Goal: Information Seeking & Learning: Learn about a topic

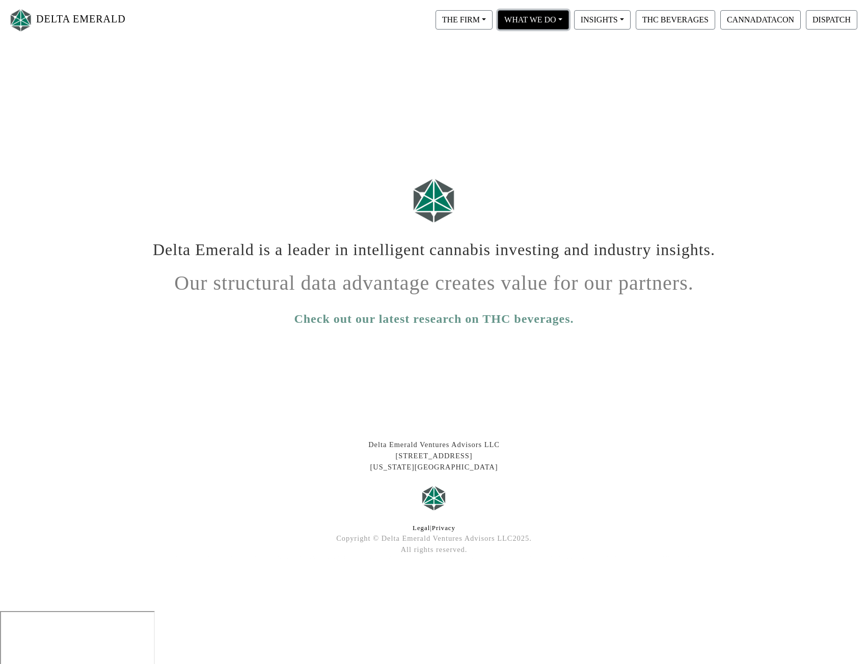
click at [556, 28] on button "WHAT WE DO" at bounding box center [533, 19] width 71 height 19
click at [475, 16] on button "THE FIRM" at bounding box center [464, 19] width 57 height 19
click at [685, 217] on div at bounding box center [434, 201] width 581 height 64
click at [535, 314] on link "Check out our latest research on THC beverages." at bounding box center [434, 319] width 280 height 18
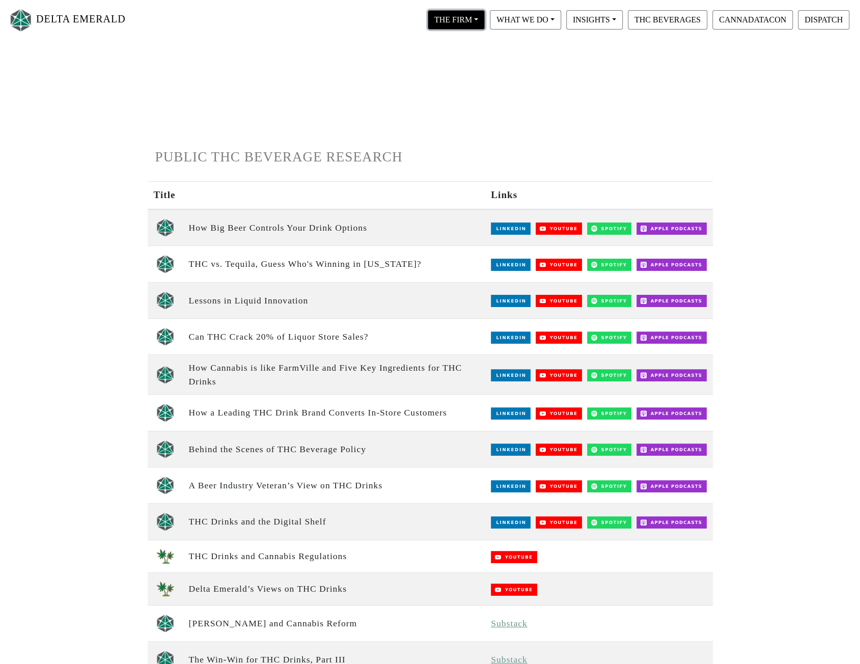
click at [467, 29] on button "THE FIRM" at bounding box center [456, 19] width 57 height 19
click at [484, 98] on link "Our Portfolio" at bounding box center [466, 95] width 80 height 16
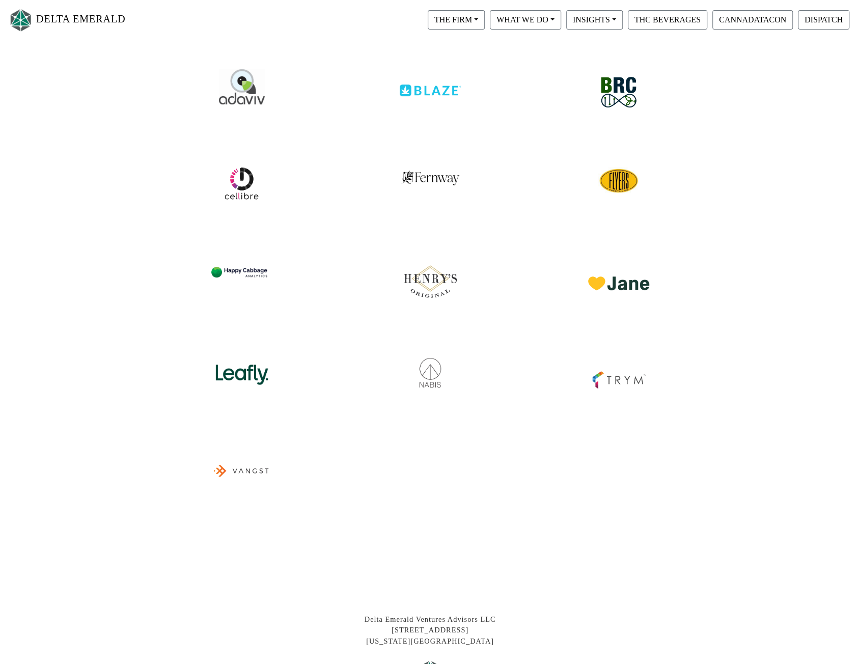
scroll to position [52, 0]
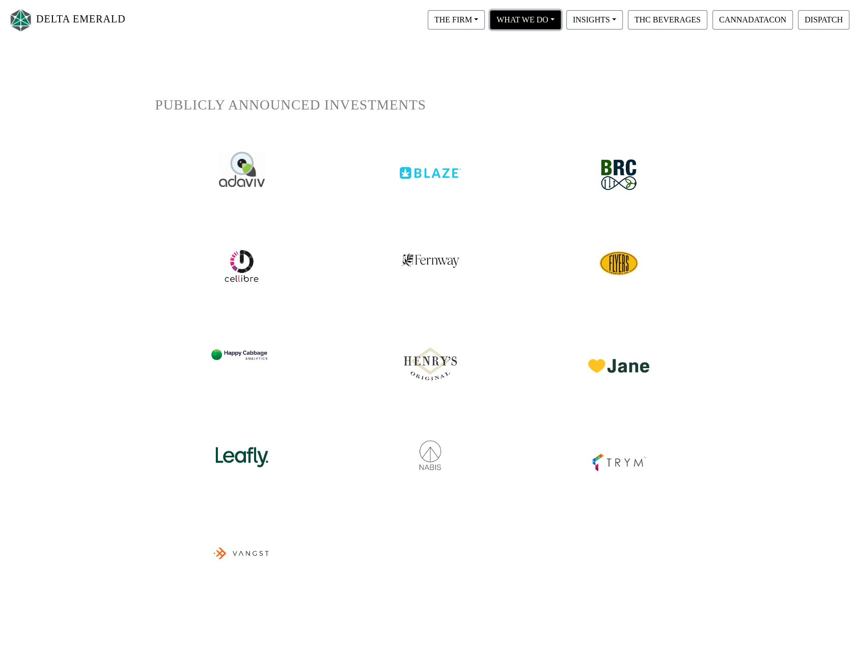
click at [531, 20] on button "WHAT WE DO" at bounding box center [525, 19] width 71 height 19
click at [587, 15] on button "INSIGHTS" at bounding box center [594, 19] width 57 height 19
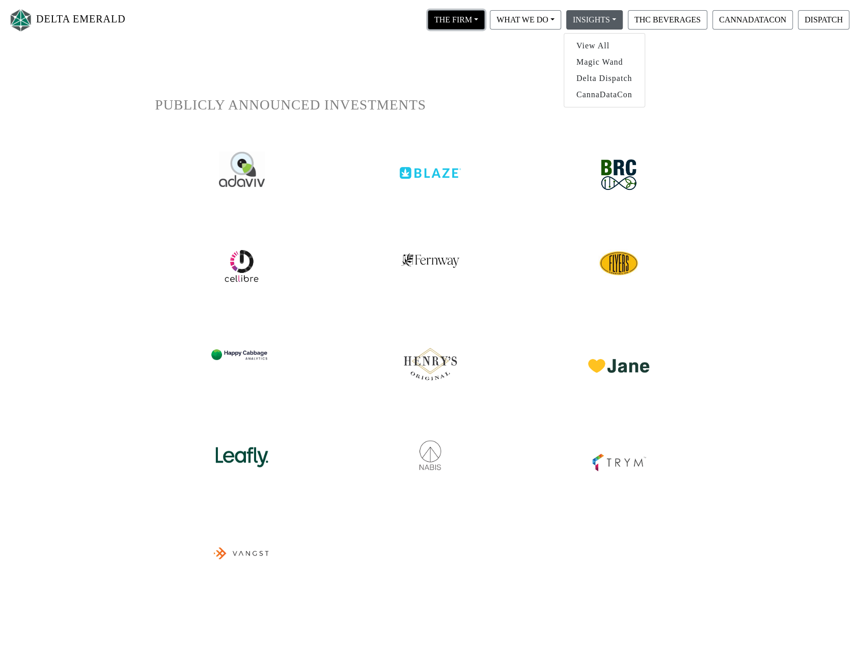
click at [467, 15] on button "THE FIRM" at bounding box center [456, 19] width 57 height 19
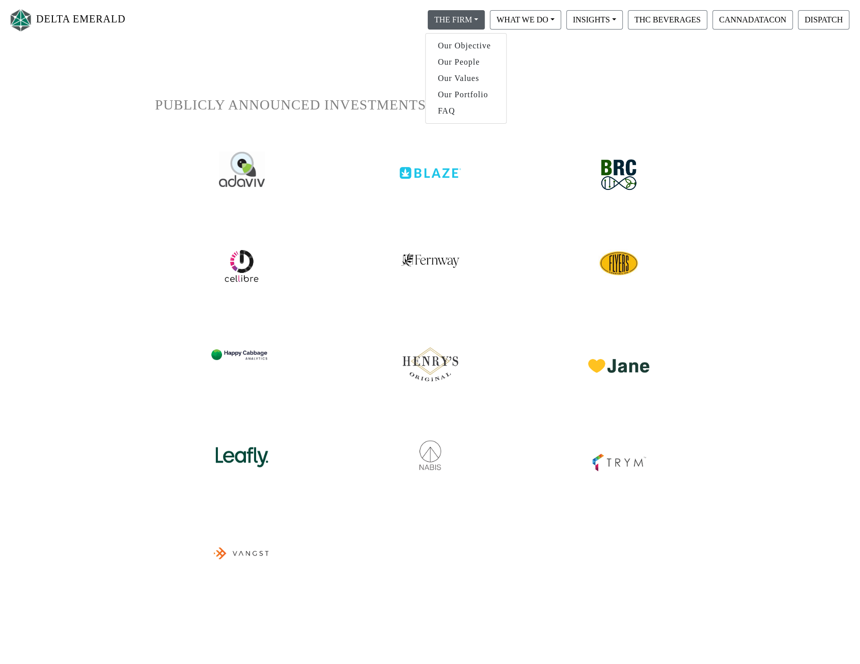
click at [435, 372] on img at bounding box center [430, 358] width 64 height 53
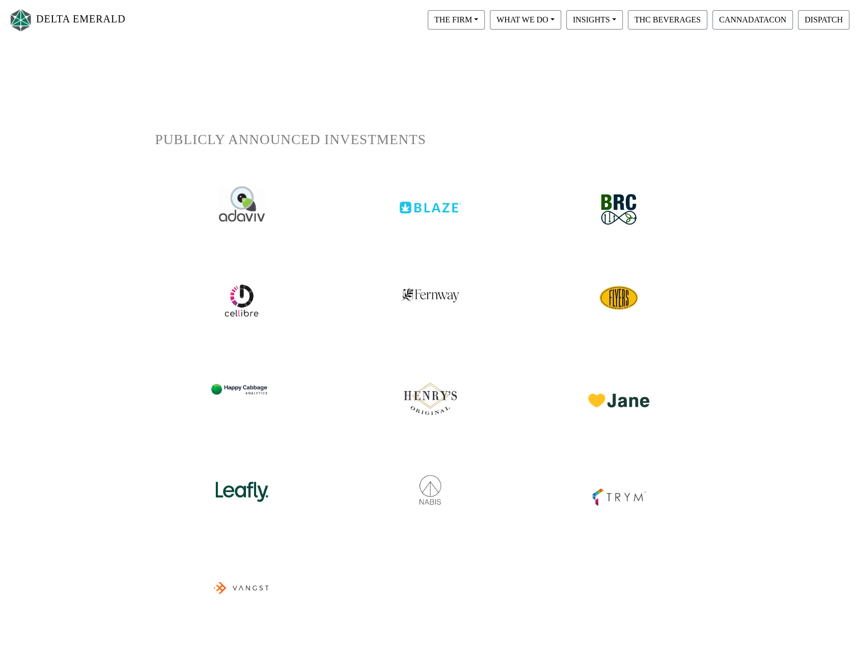
scroll to position [0, 0]
